Goal: Task Accomplishment & Management: Use online tool/utility

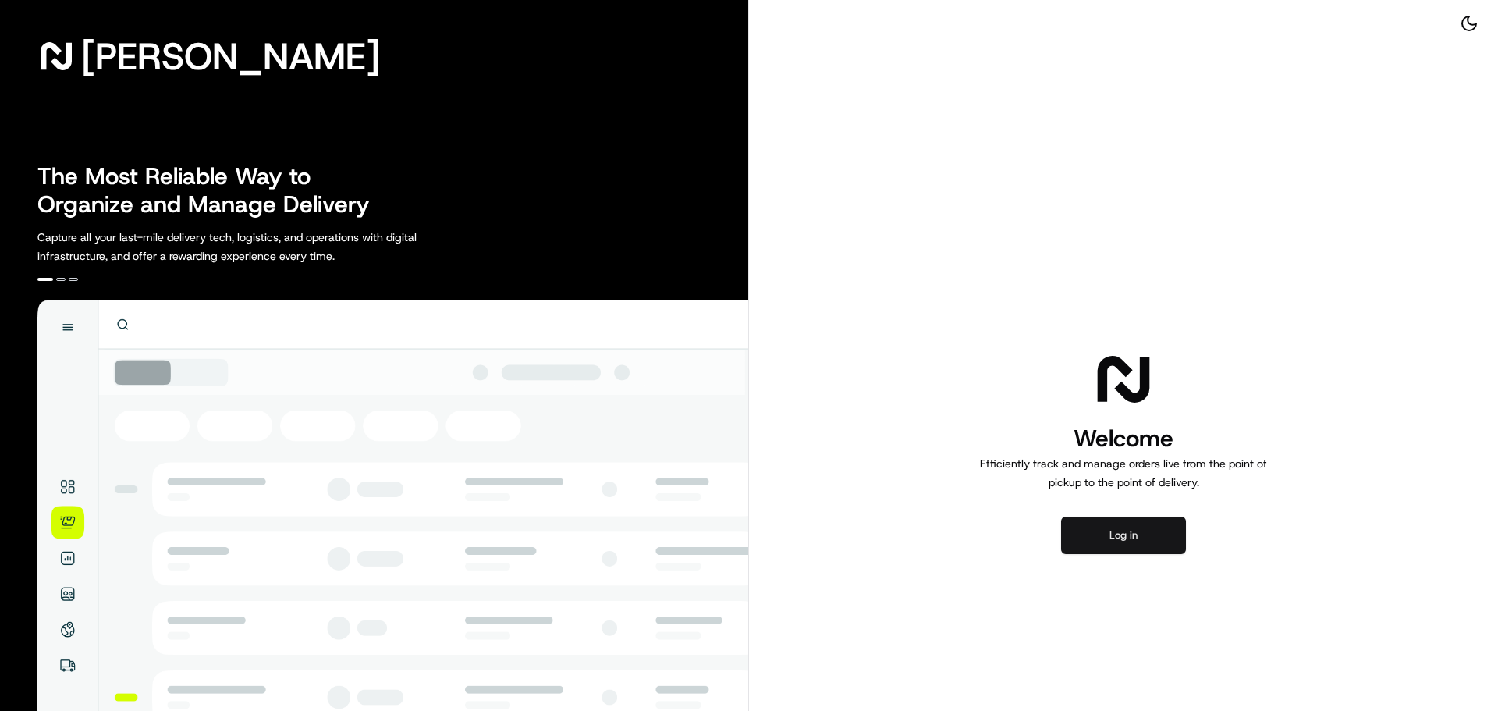
click at [1141, 540] on button "Log in" at bounding box center [1123, 535] width 125 height 37
